Goal: Task Accomplishment & Management: Manage account settings

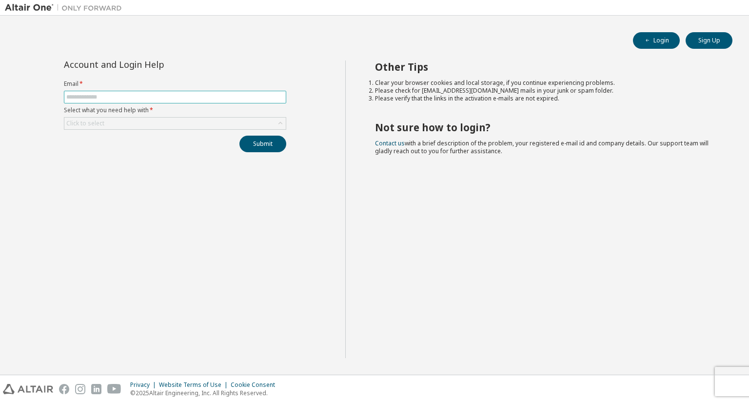
click at [90, 100] on input "text" at bounding box center [175, 97] width 218 height 8
type input "**********"
click at [261, 144] on button "Submit" at bounding box center [263, 144] width 47 height 17
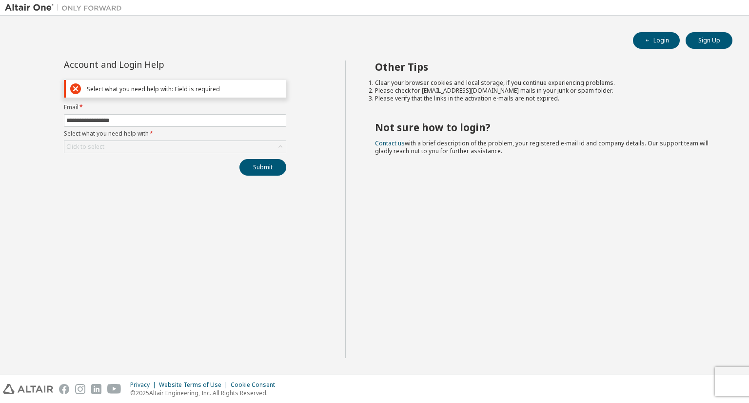
click at [35, 97] on div "**********" at bounding box center [175, 209] width 341 height 298
click at [71, 85] on icon at bounding box center [75, 89] width 11 height 12
drag, startPoint x: 141, startPoint y: 143, endPoint x: 149, endPoint y: 148, distance: 9.0
click at [144, 145] on div "Click to select" at bounding box center [174, 147] width 221 height 12
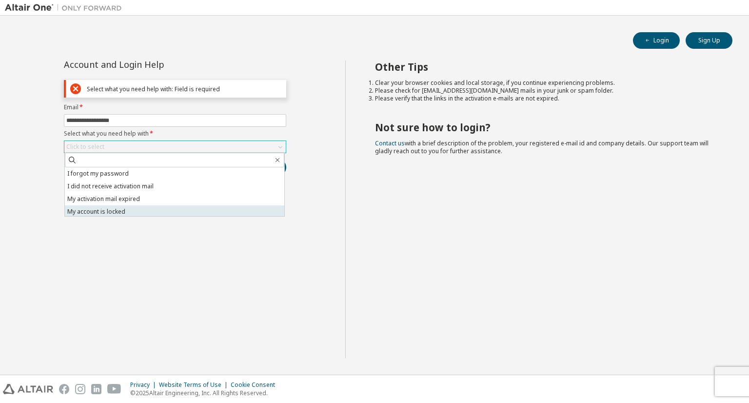
click at [140, 209] on li "My account is locked" at bounding box center [175, 211] width 220 height 13
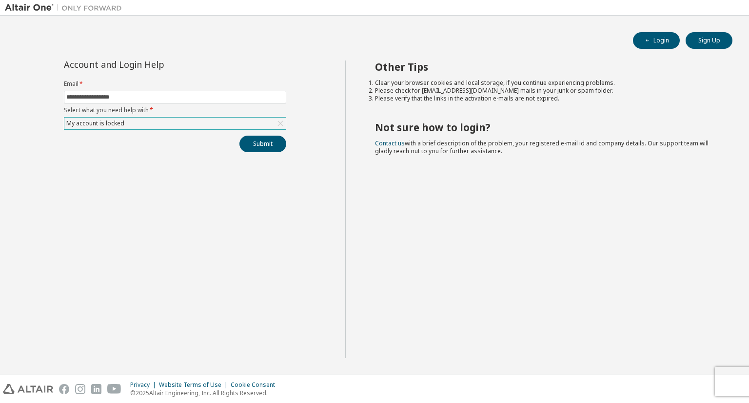
click at [256, 121] on div "My account is locked" at bounding box center [174, 124] width 221 height 12
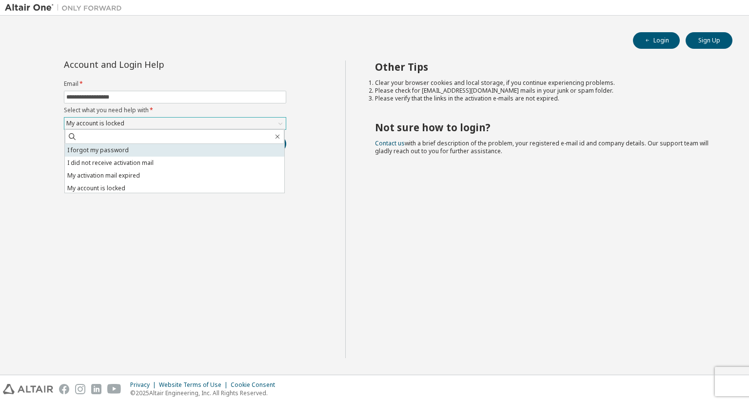
click at [174, 152] on li "I forgot my password" at bounding box center [175, 150] width 220 height 13
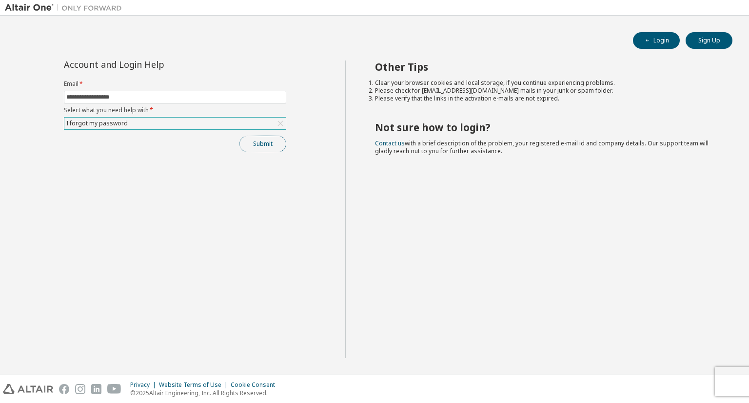
click at [252, 143] on button "Submit" at bounding box center [263, 144] width 47 height 17
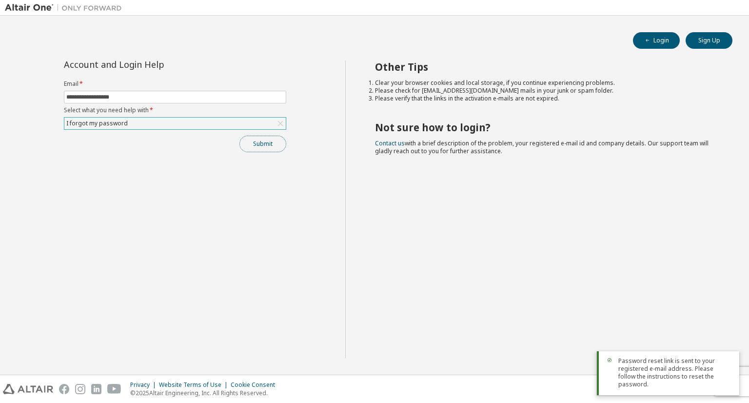
click at [259, 139] on button "Submit" at bounding box center [263, 144] width 47 height 17
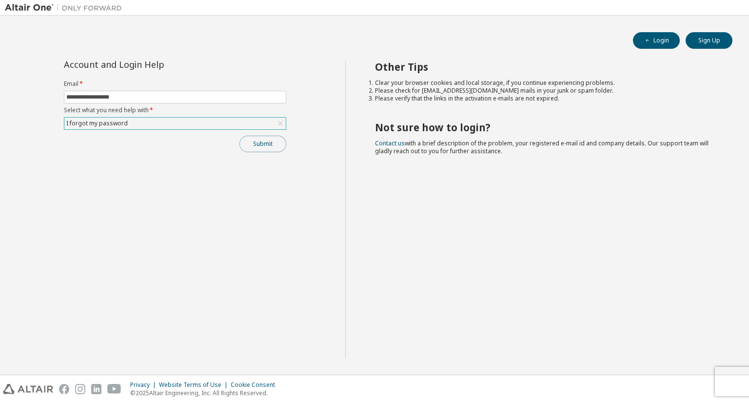
click at [265, 141] on button "Submit" at bounding box center [263, 144] width 47 height 17
click at [662, 43] on button "Login" at bounding box center [656, 40] width 47 height 17
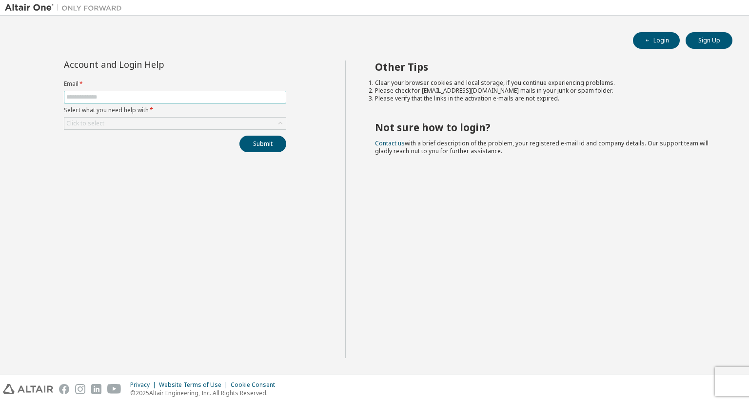
click at [84, 93] on input "text" at bounding box center [175, 97] width 218 height 8
type input "**********"
click at [118, 123] on div "Click to select" at bounding box center [174, 124] width 221 height 12
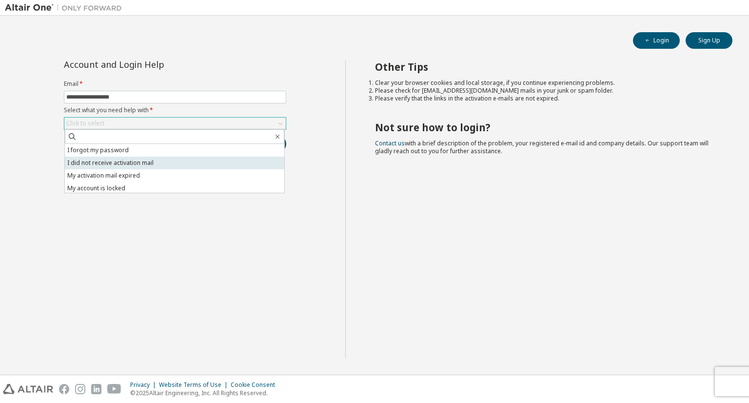
click at [115, 157] on li "I did not receive activation mail" at bounding box center [175, 163] width 220 height 13
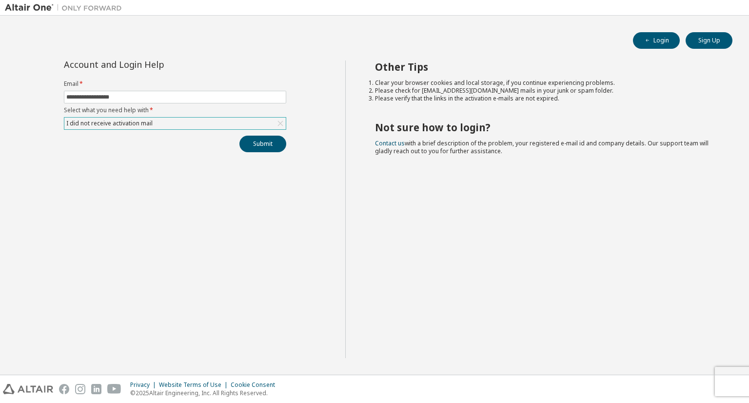
click at [125, 118] on div "I did not receive activation mail" at bounding box center [109, 123] width 89 height 11
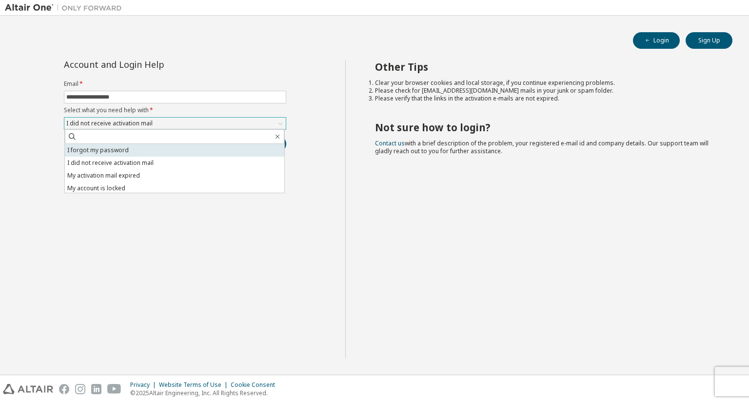
click at [113, 147] on li "I forgot my password" at bounding box center [175, 150] width 220 height 13
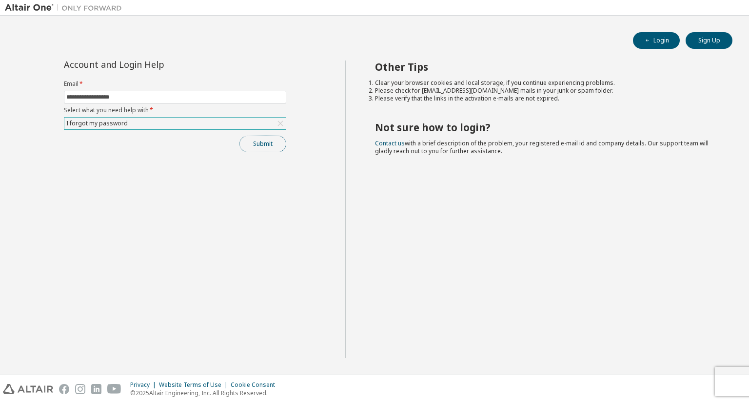
click at [241, 146] on button "Submit" at bounding box center [263, 144] width 47 height 17
